Goal: Book appointment/travel/reservation

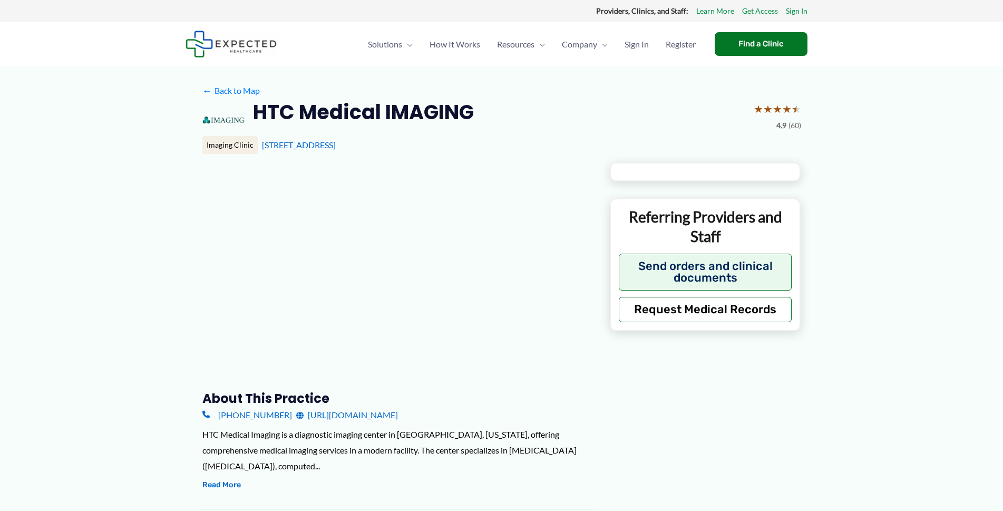
type input "**********"
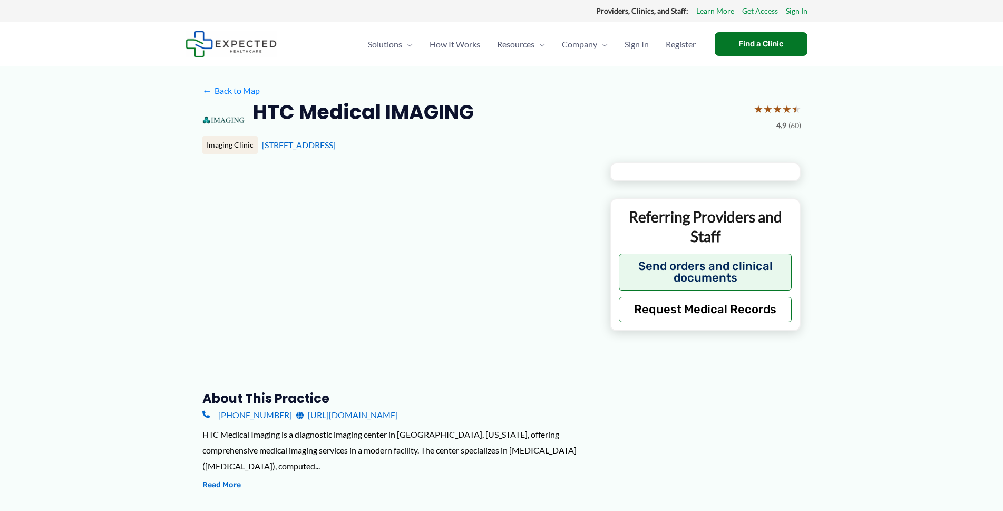
type input "**********"
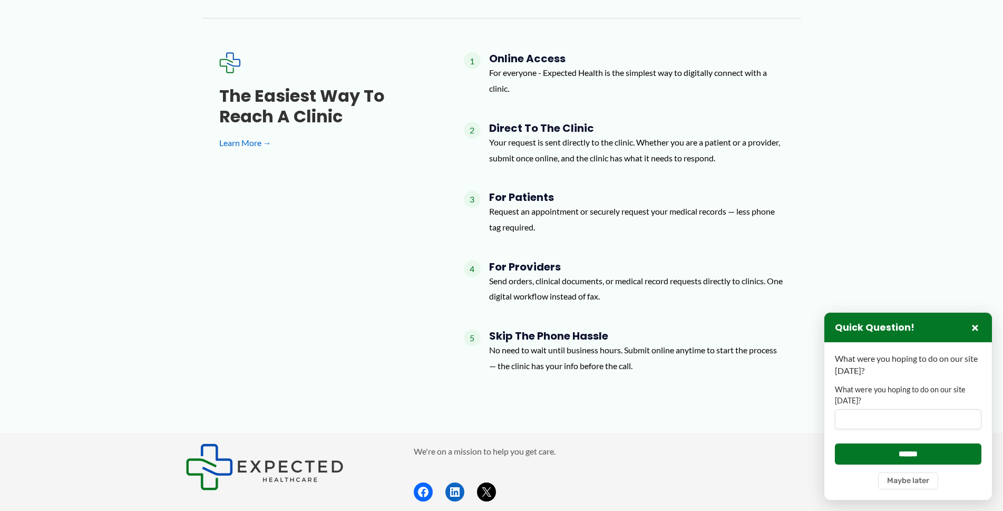
scroll to position [1304, 0]
